Goal: Task Accomplishment & Management: Manage account settings

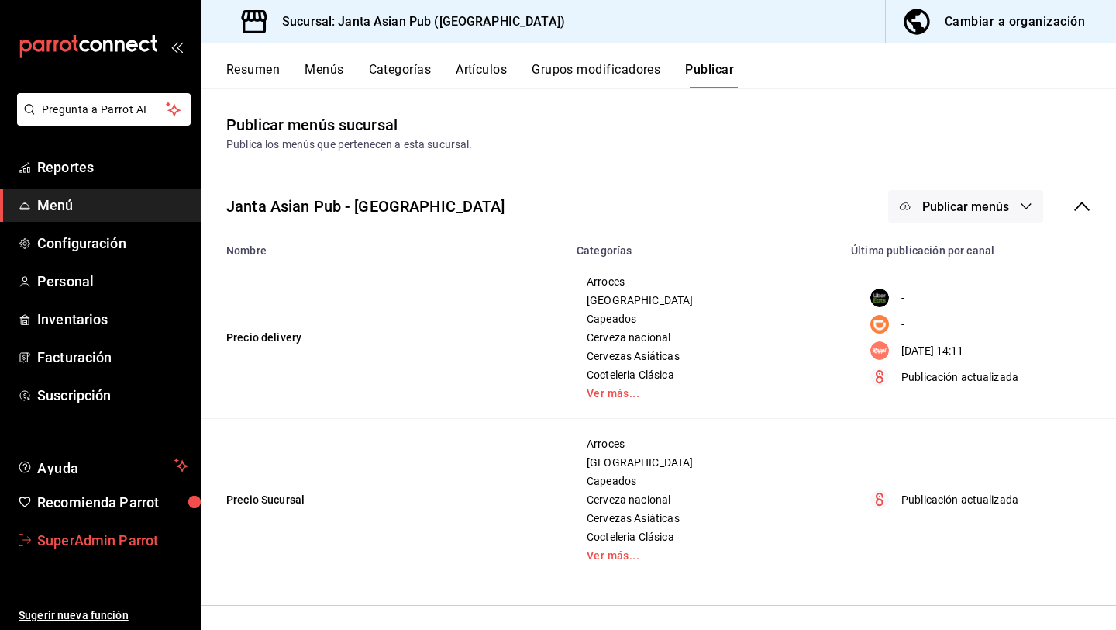
click at [161, 544] on span "SuperAdmin Parrot" at bounding box center [112, 540] width 151 height 21
